Goal: Information Seeking & Learning: Check status

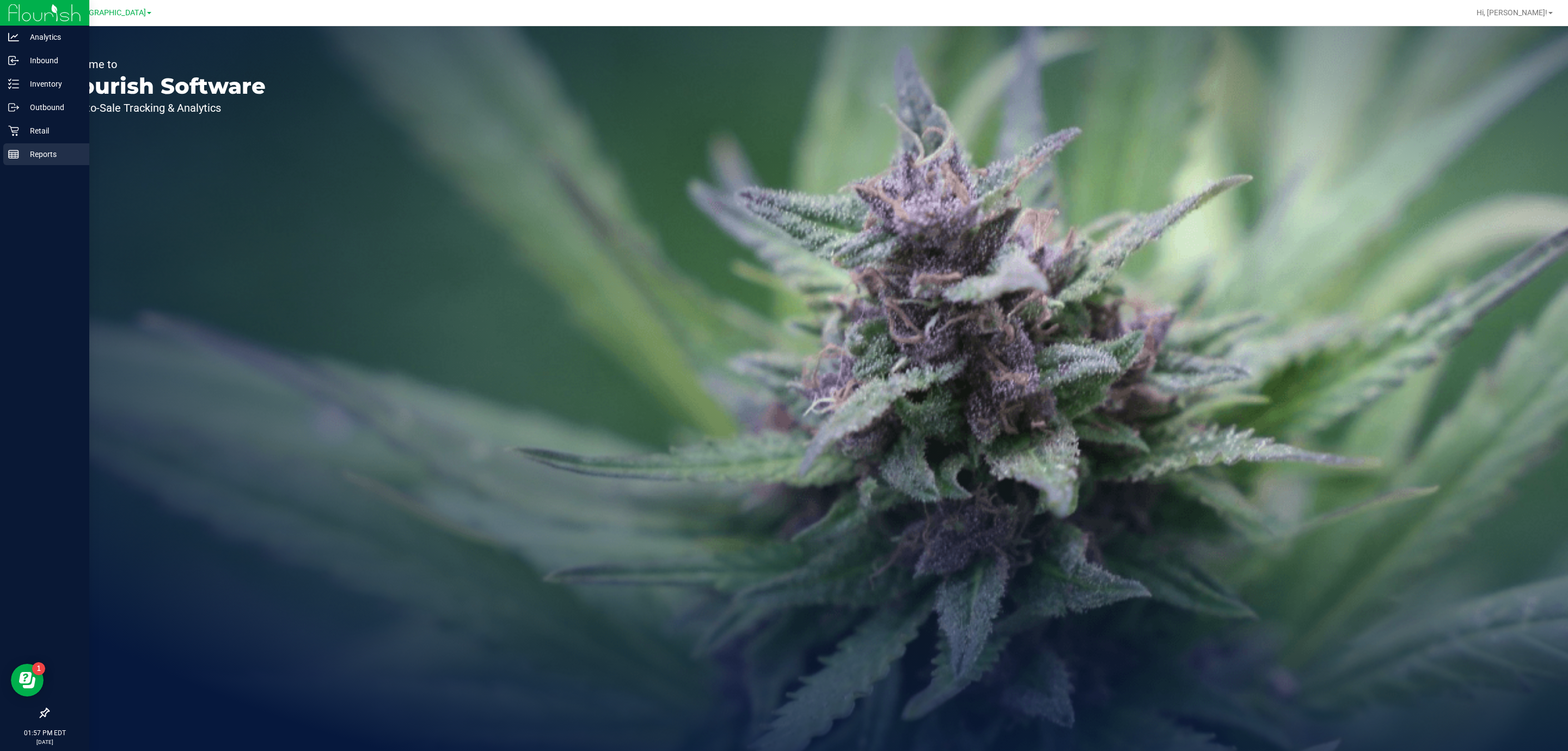
click at [9, 149] on icon at bounding box center [13, 154] width 11 height 11
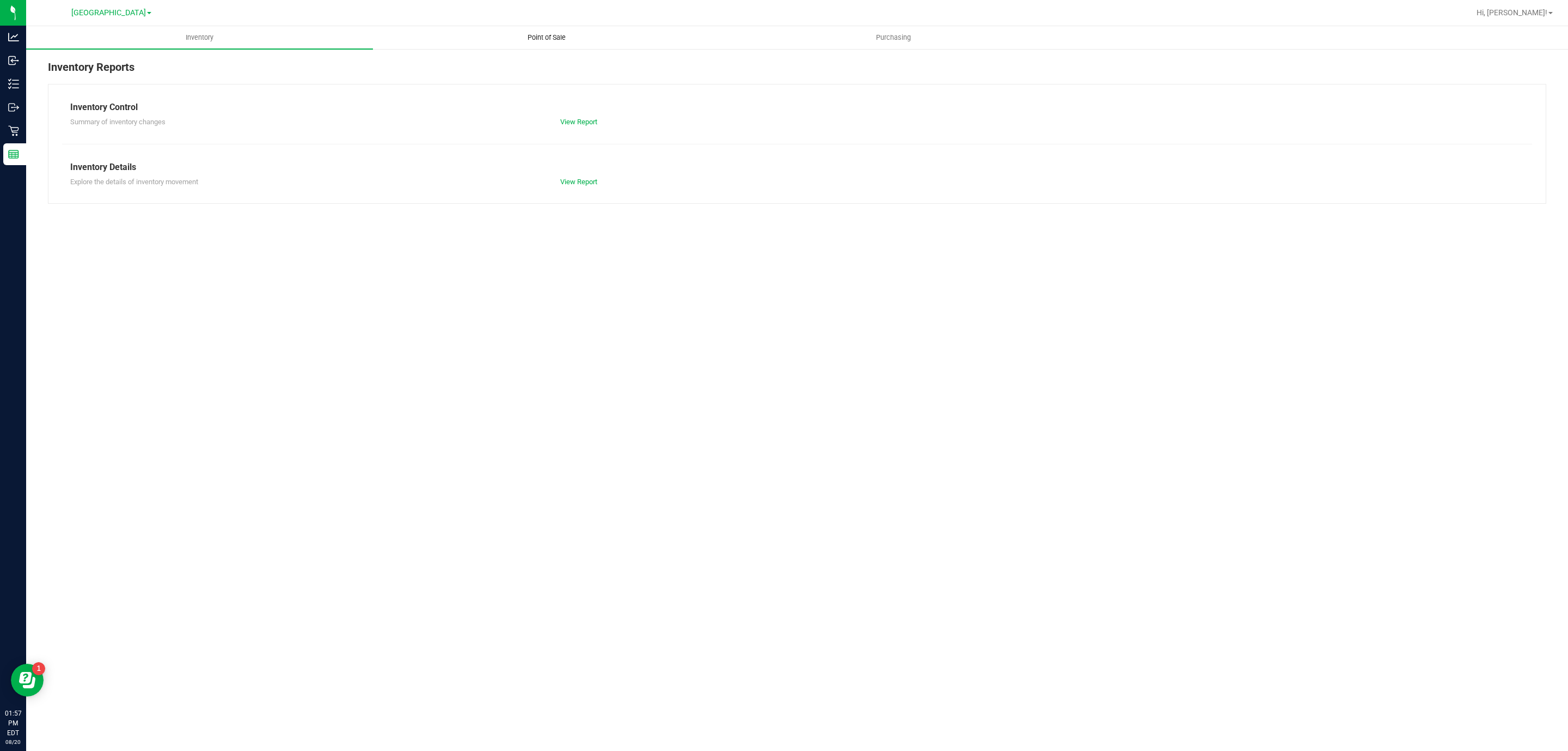
click at [538, 33] on span "Point of Sale" at bounding box center [547, 38] width 68 height 10
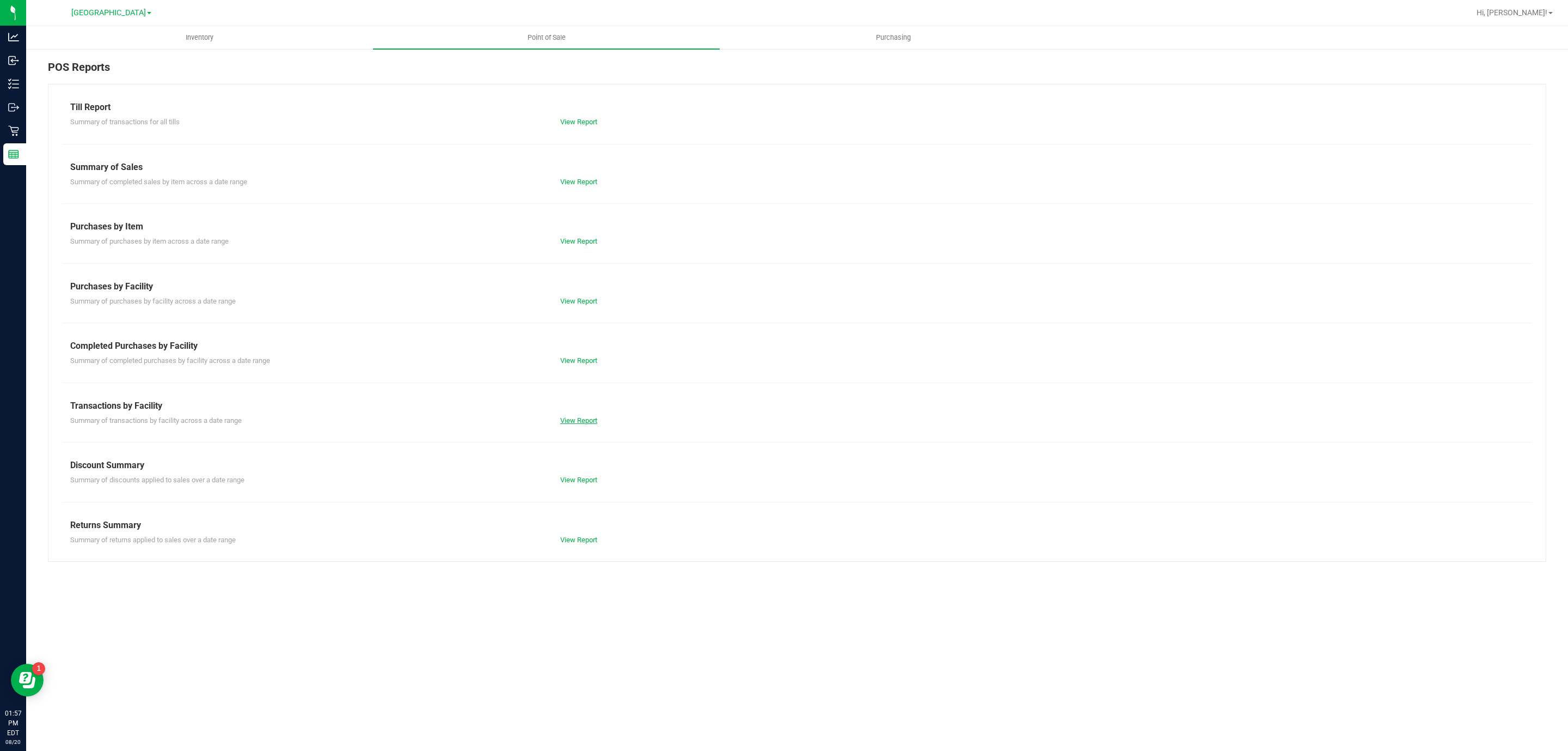
click at [575, 421] on link "View Report" at bounding box center [578, 420] width 37 height 8
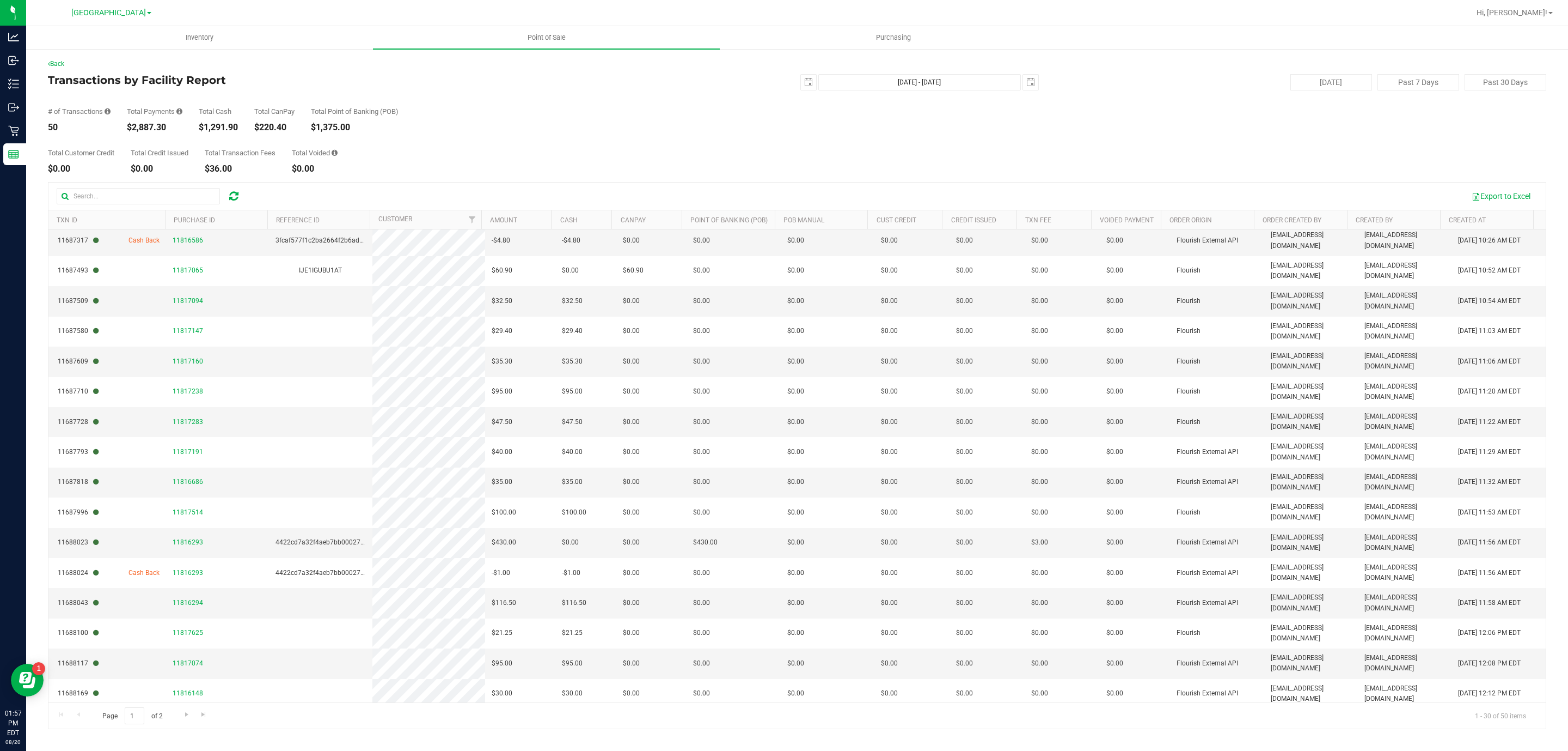
scroll to position [355, 0]
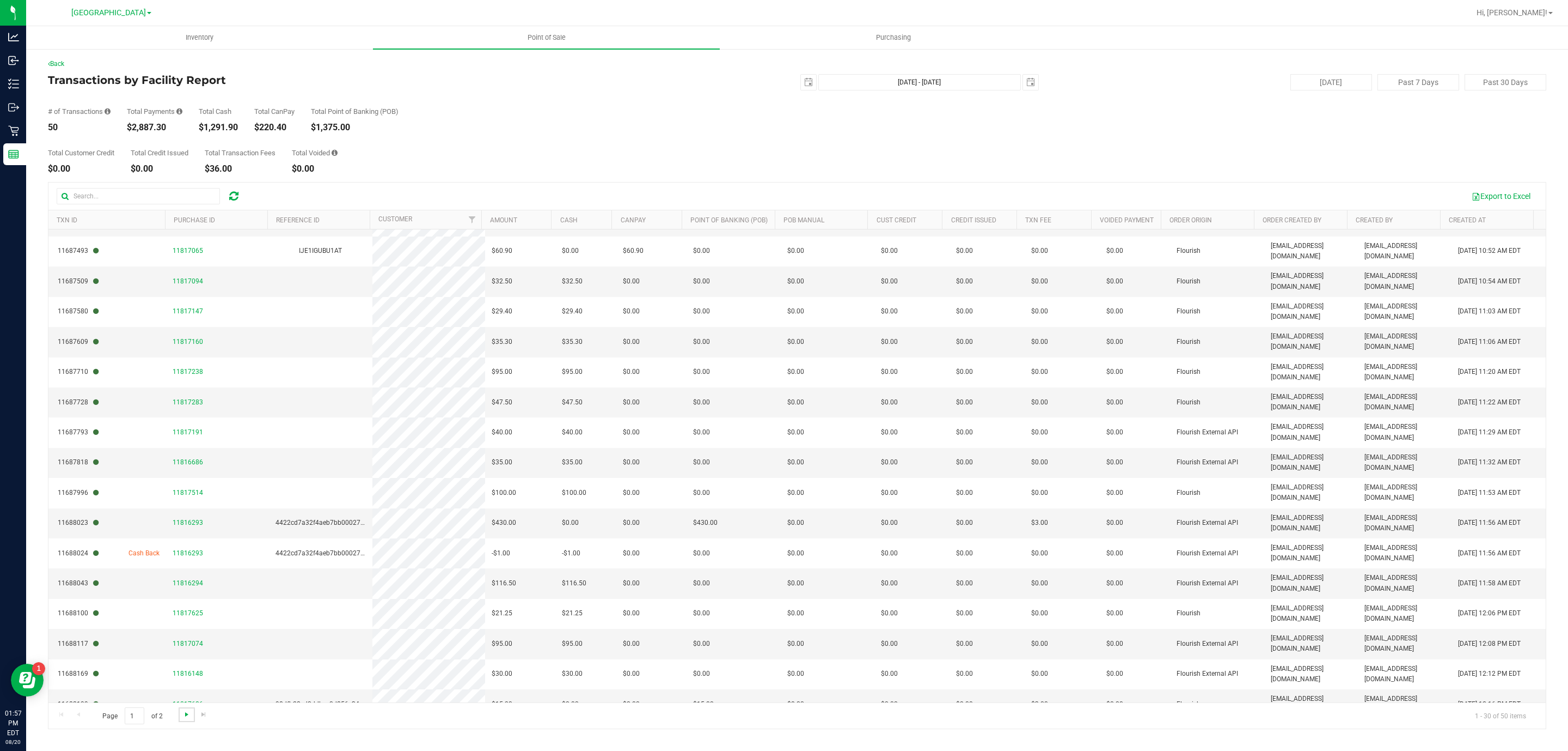
click at [189, 716] on span "Go to the next page" at bounding box center [187, 714] width 9 height 9
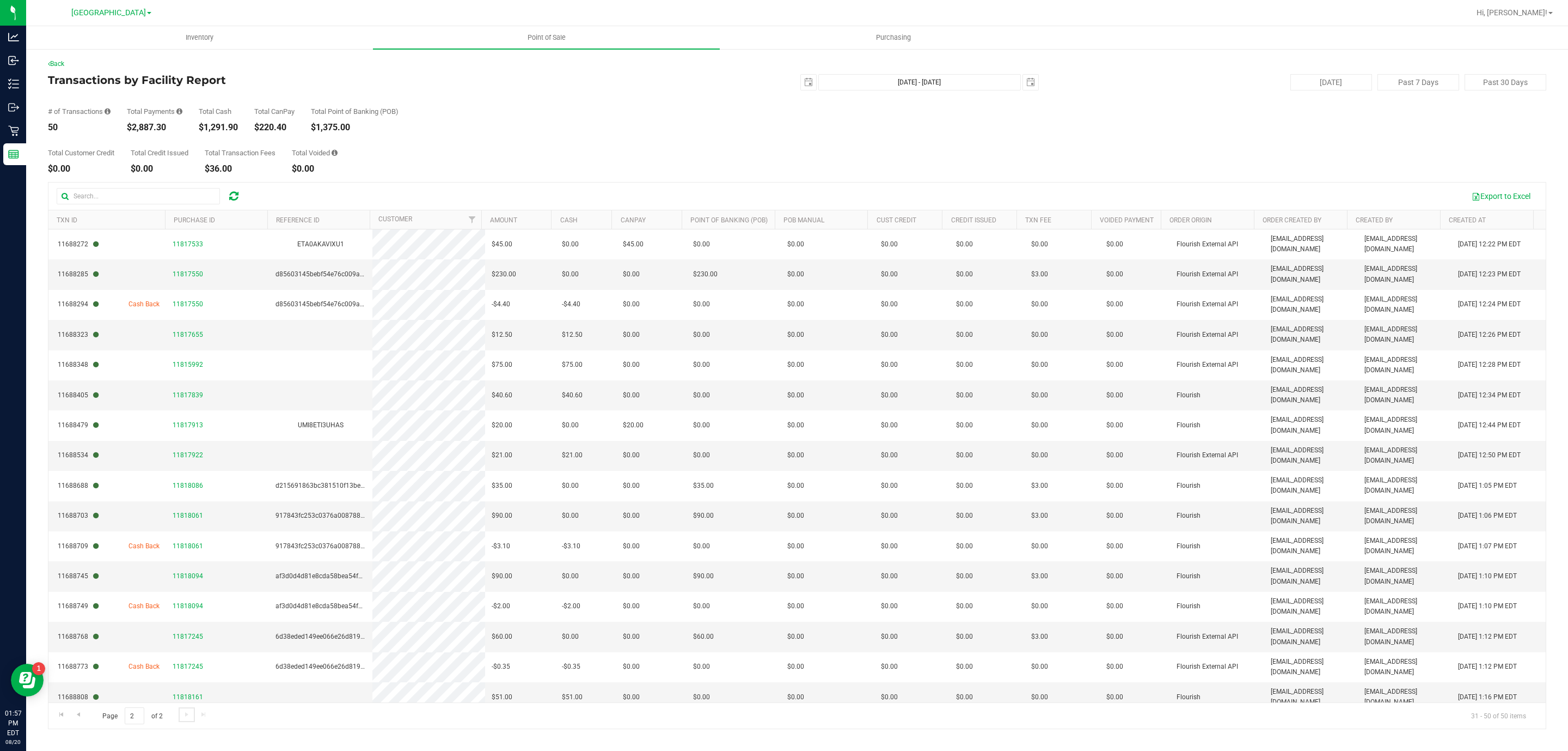
scroll to position [9, 0]
